Goal: Information Seeking & Learning: Learn about a topic

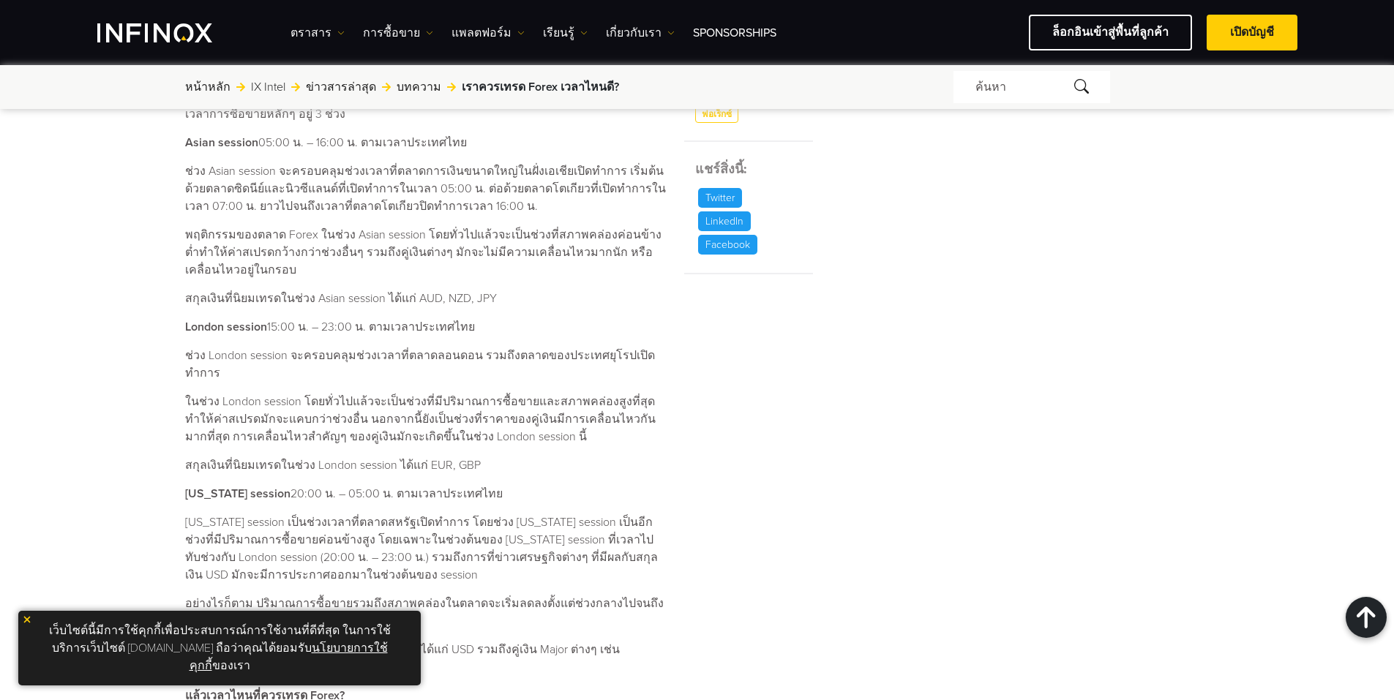
scroll to position [659, 0]
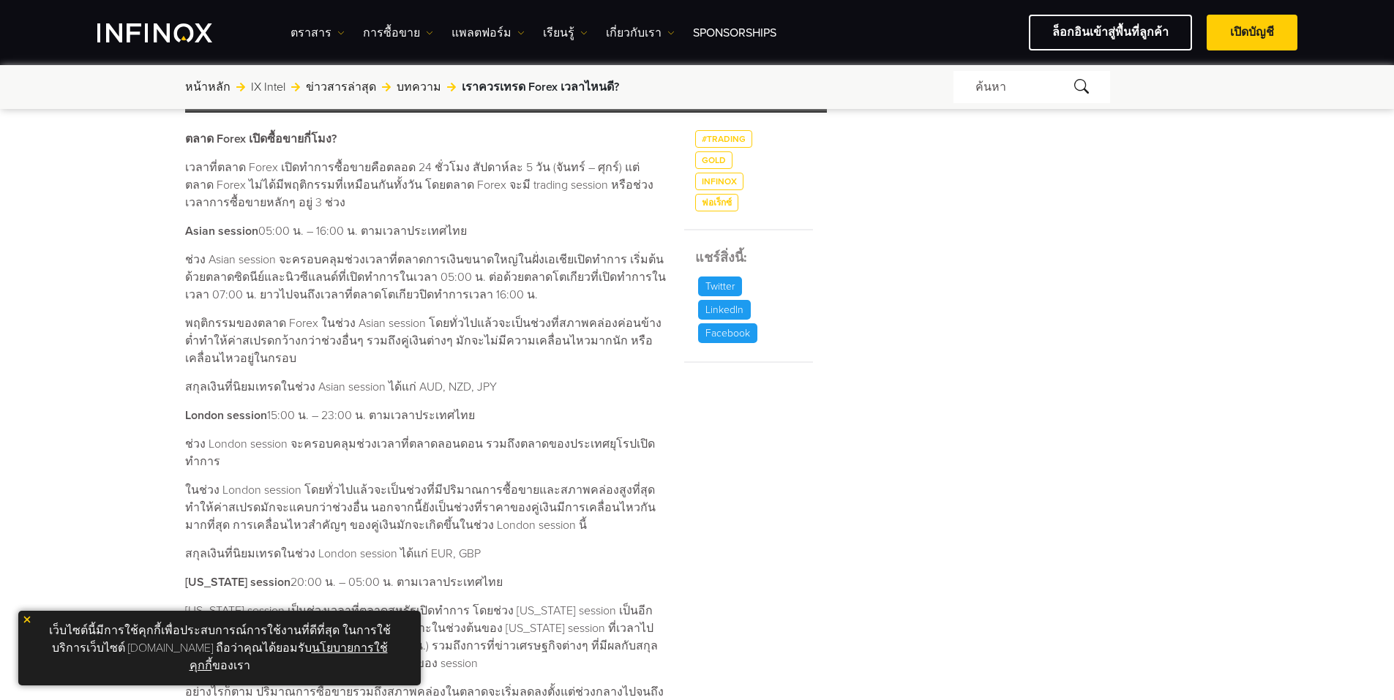
click at [195, 235] on strong "Asian session" at bounding box center [221, 231] width 73 height 15
copy strong "[DEMOGRAPHIC_DATA]"
click at [205, 416] on strong "London session" at bounding box center [226, 415] width 82 height 15
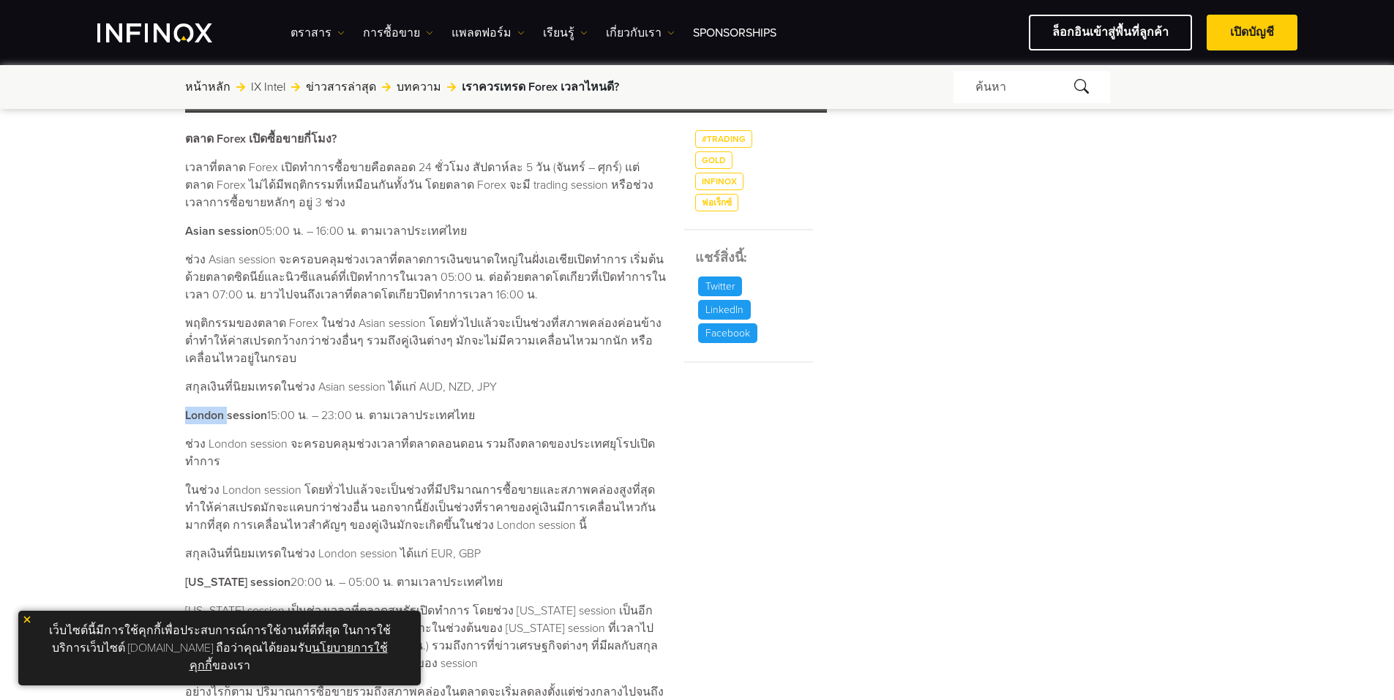
click at [205, 416] on strong "London session" at bounding box center [226, 415] width 82 height 15
copy strong "[GEOGRAPHIC_DATA]"
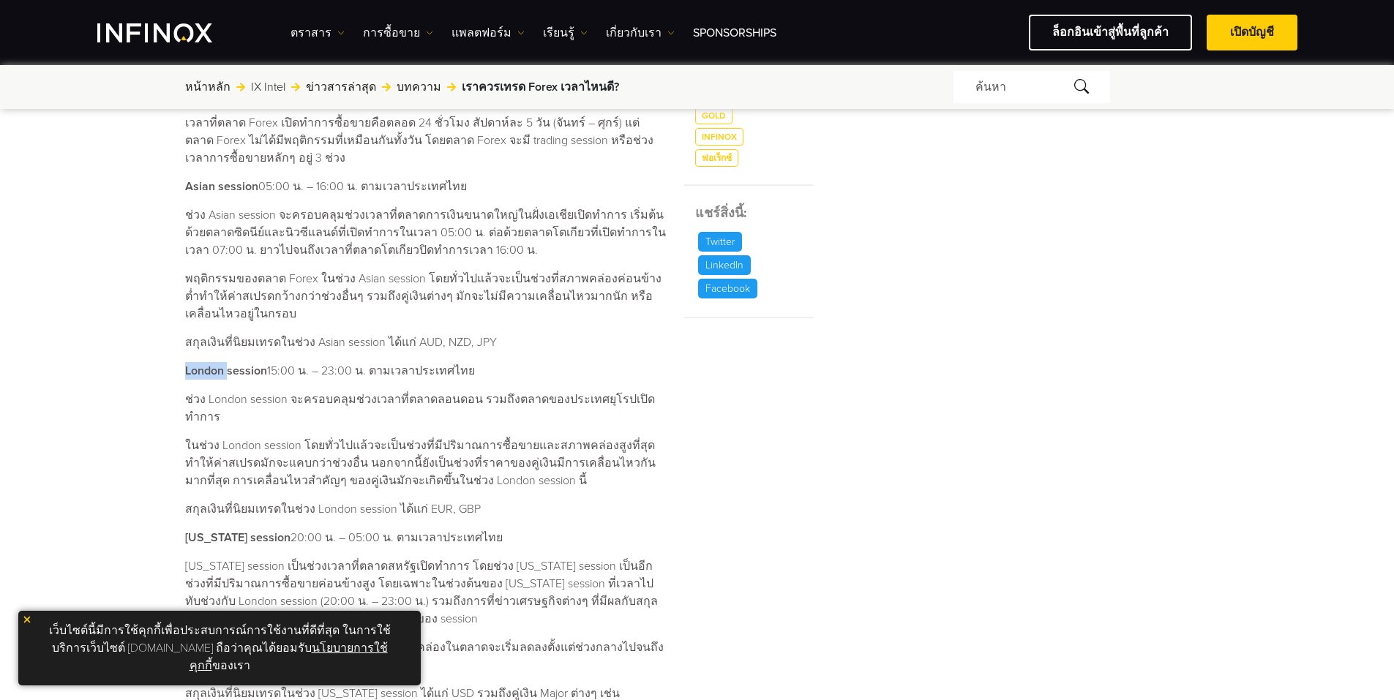
scroll to position [805, 0]
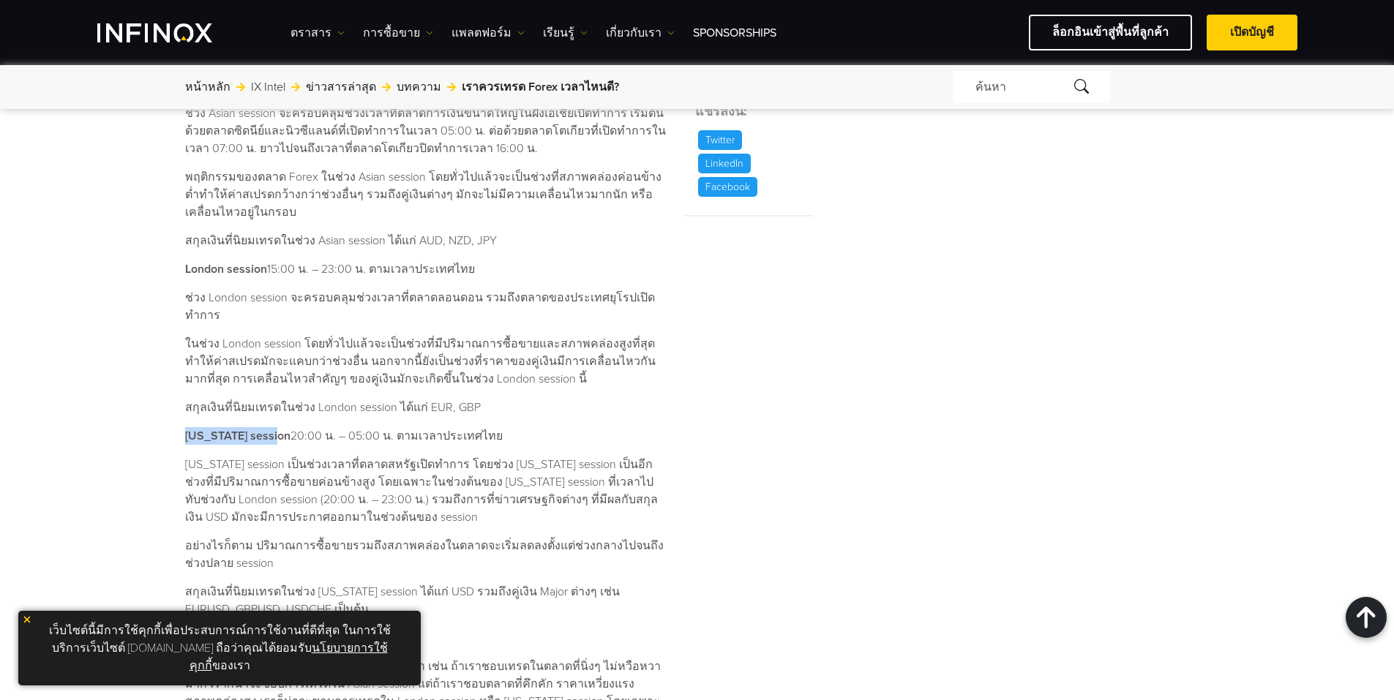
drag, startPoint x: 195, startPoint y: 420, endPoint x: 279, endPoint y: 414, distance: 83.6
click at [276, 416] on div "เราควรเทรด Forex เวลาไหนดี? ค้นหาโดย INFINOX [DATE] 08:38 (GMT +0) เวลาที่อ่าน …" at bounding box center [698, 176] width 1054 height 1671
copy strong "[US_STATE] session"
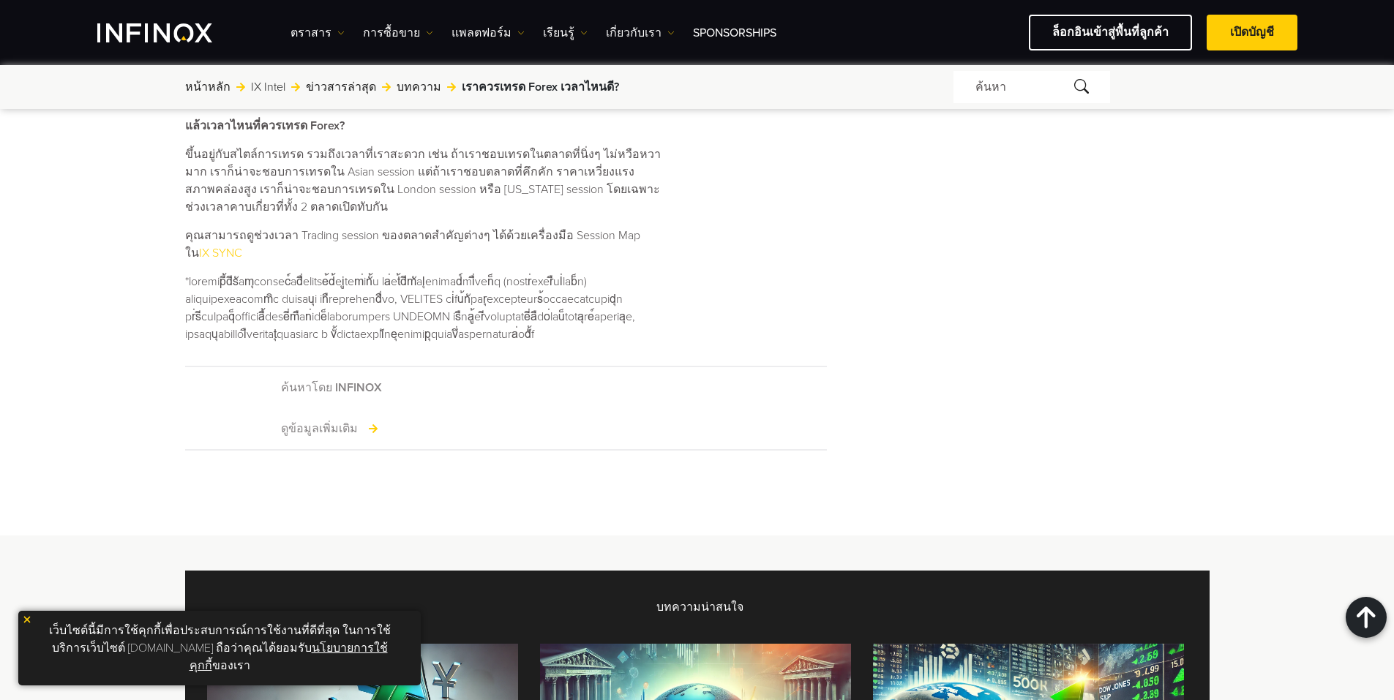
scroll to position [952, 0]
